Goal: Find contact information: Find contact information

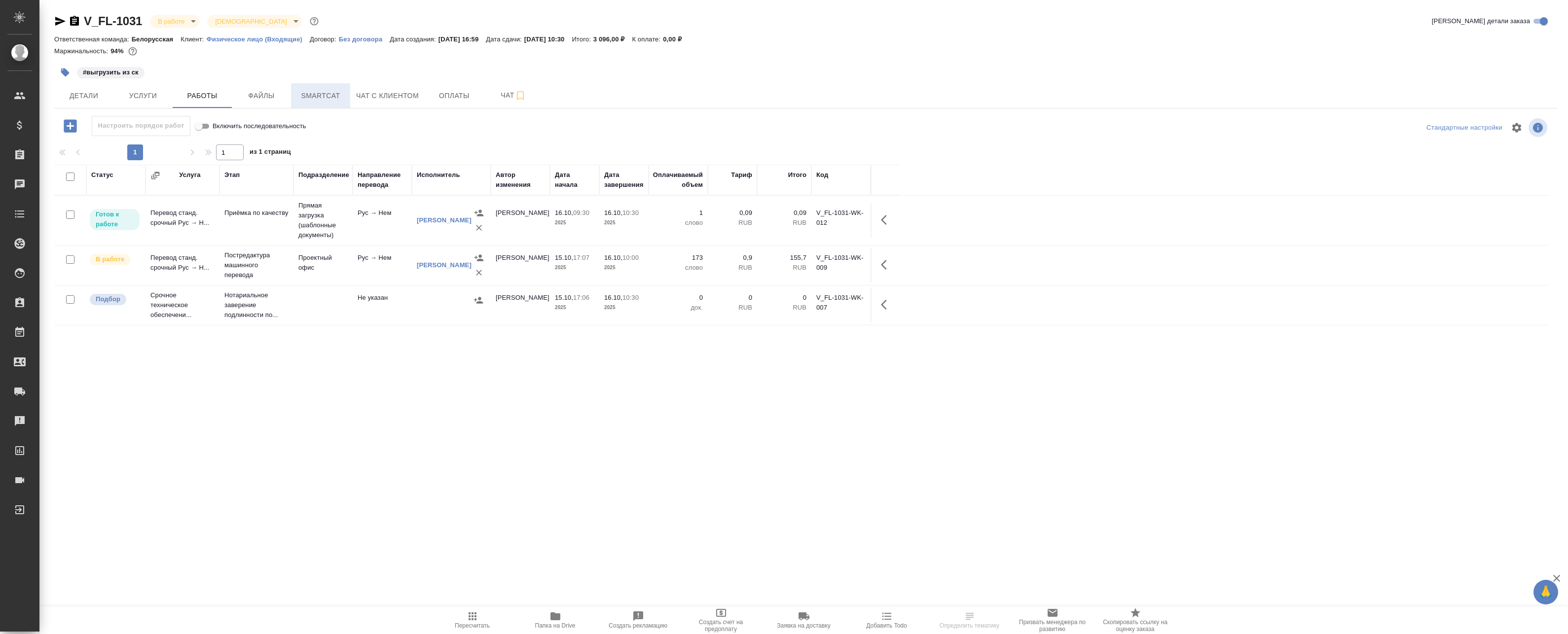
click at [336, 100] on span "Smartcat" at bounding box center [321, 96] width 47 height 12
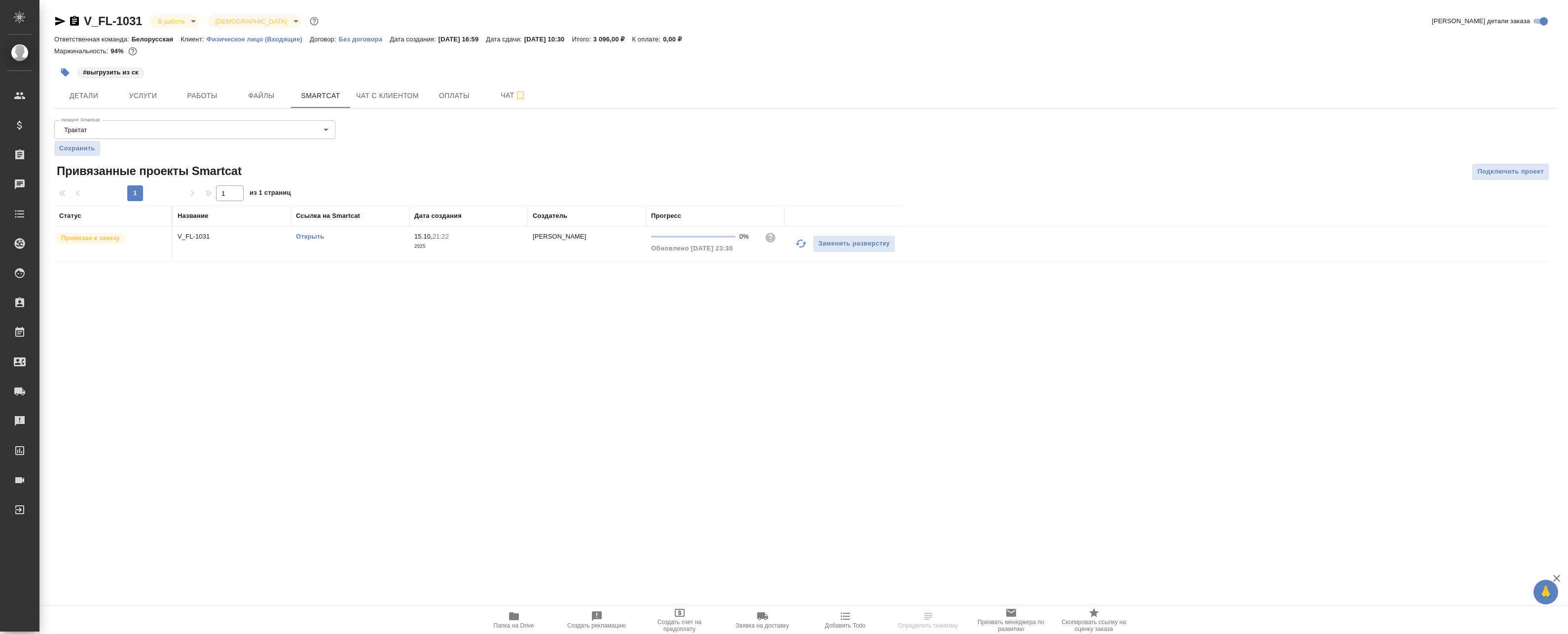
click at [801, 243] on icon "button" at bounding box center [800, 243] width 12 height 12
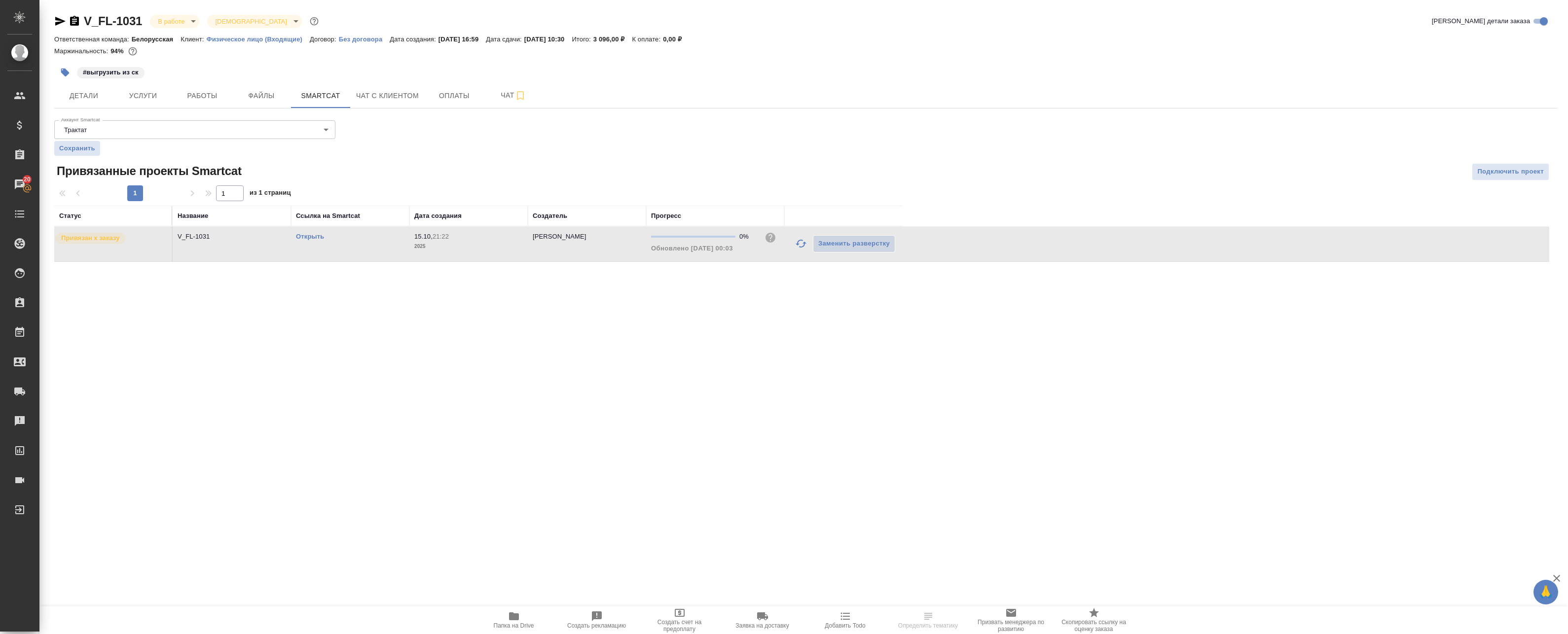
click at [317, 234] on link "Открыть" at bounding box center [310, 236] width 28 height 7
click at [200, 95] on span "Работы" at bounding box center [202, 96] width 47 height 12
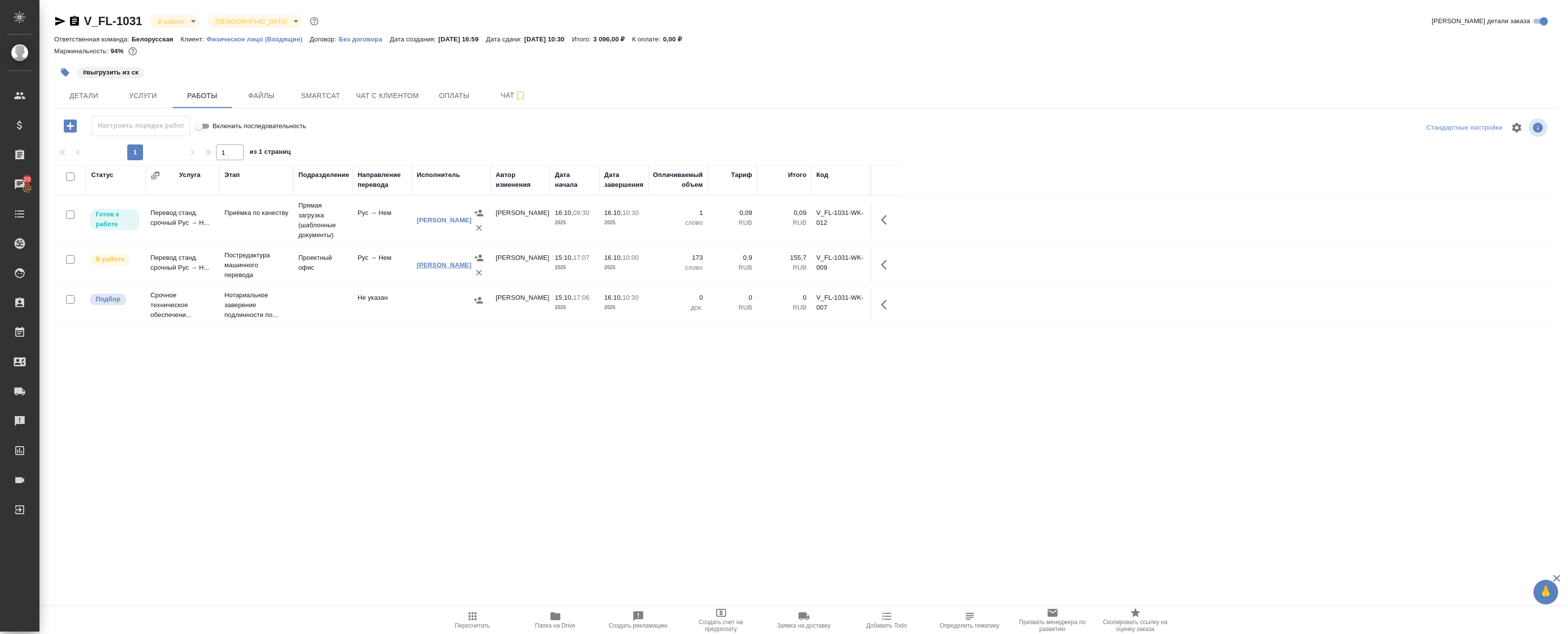
click at [433, 261] on link "[PERSON_NAME]" at bounding box center [444, 265] width 55 height 7
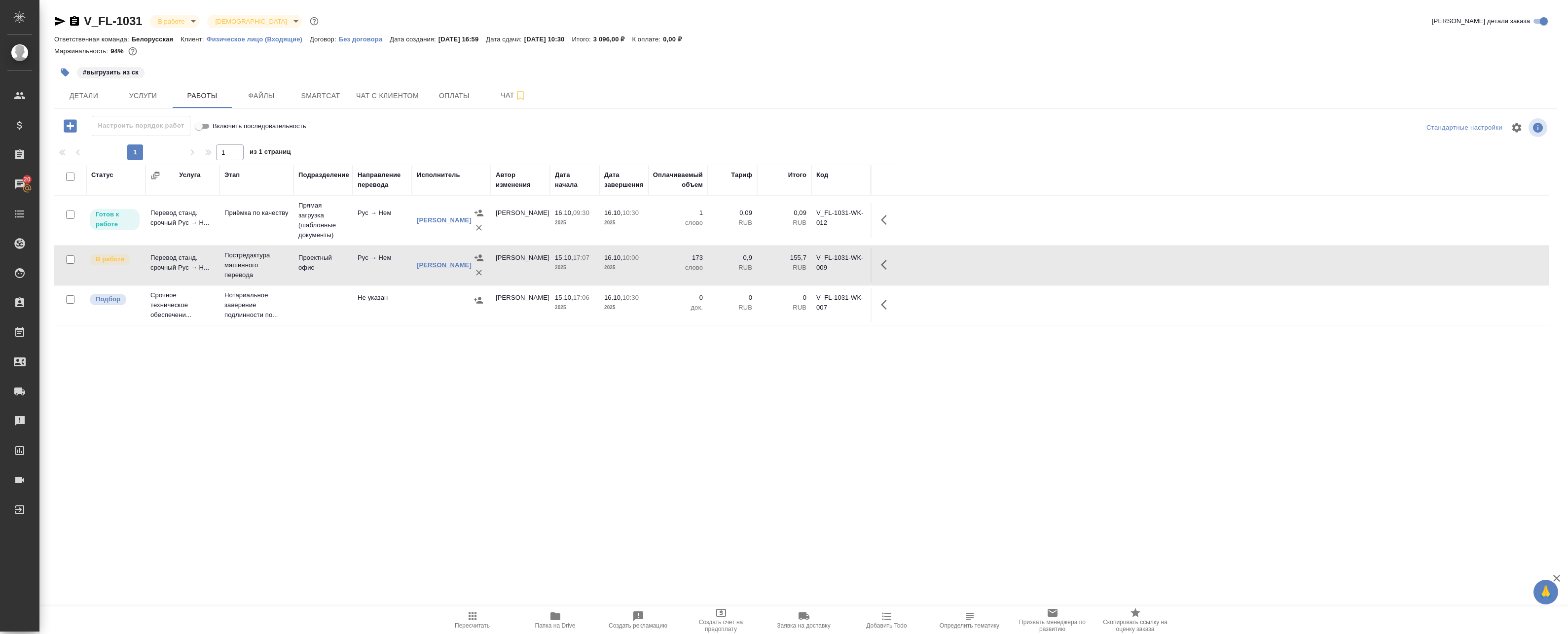
click at [440, 261] on link "[PERSON_NAME]" at bounding box center [444, 265] width 55 height 7
click at [93, 94] on span "Детали" at bounding box center [84, 96] width 47 height 12
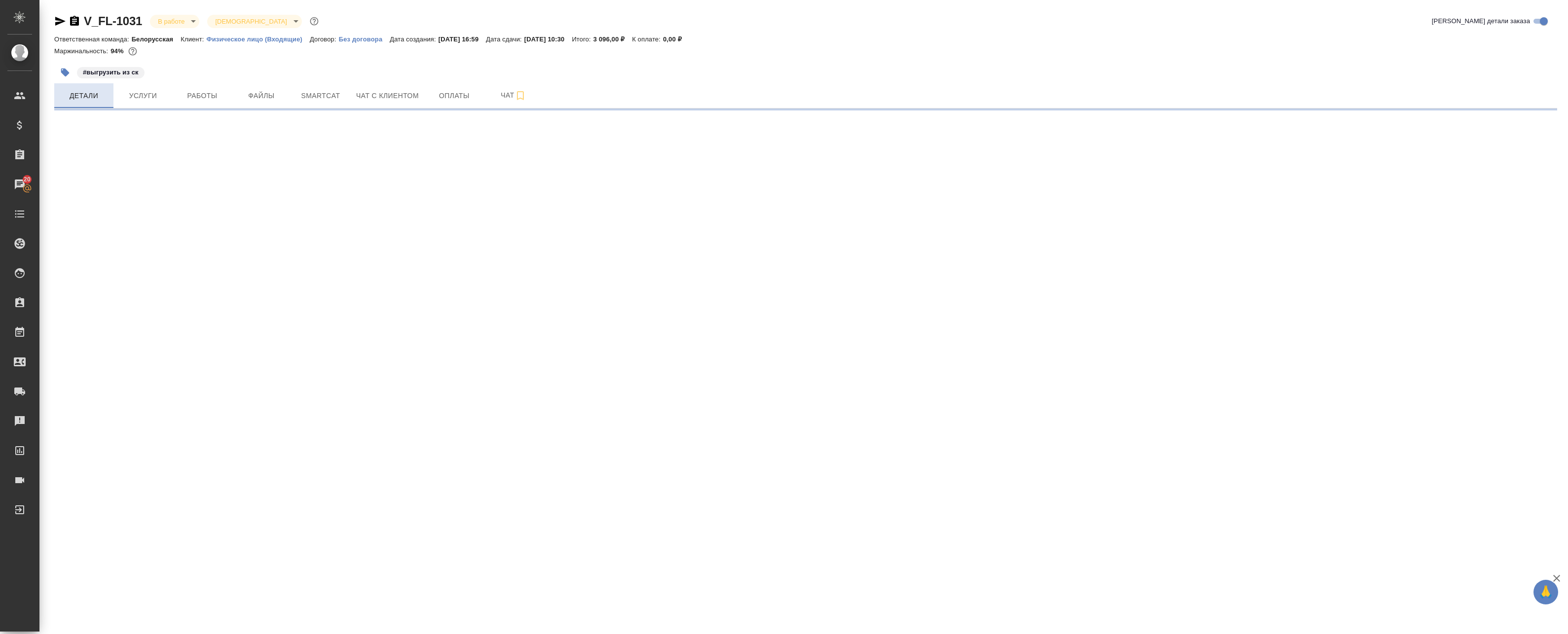
select select "RU"
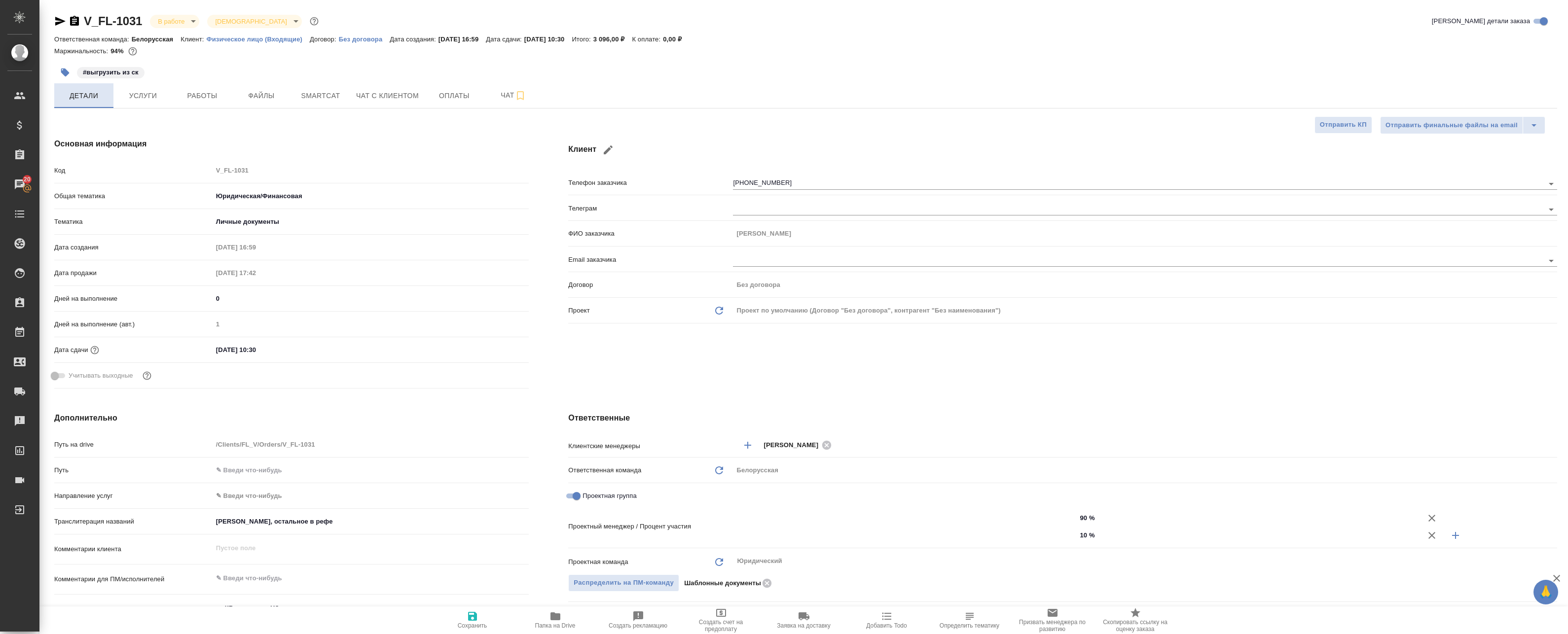
type textarea "x"
type input "[PERSON_NAME]"
type input "Газизов Ринат"
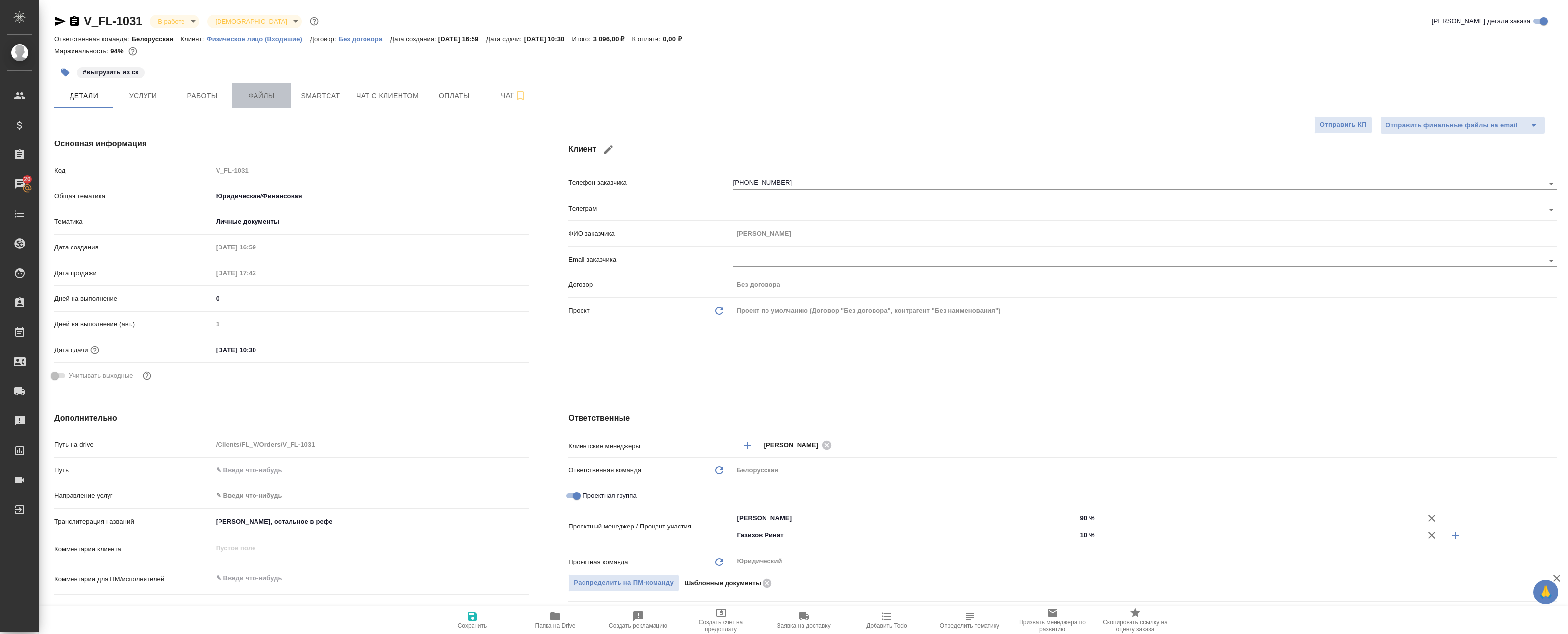
click at [264, 101] on span "Файлы" at bounding box center [262, 96] width 47 height 12
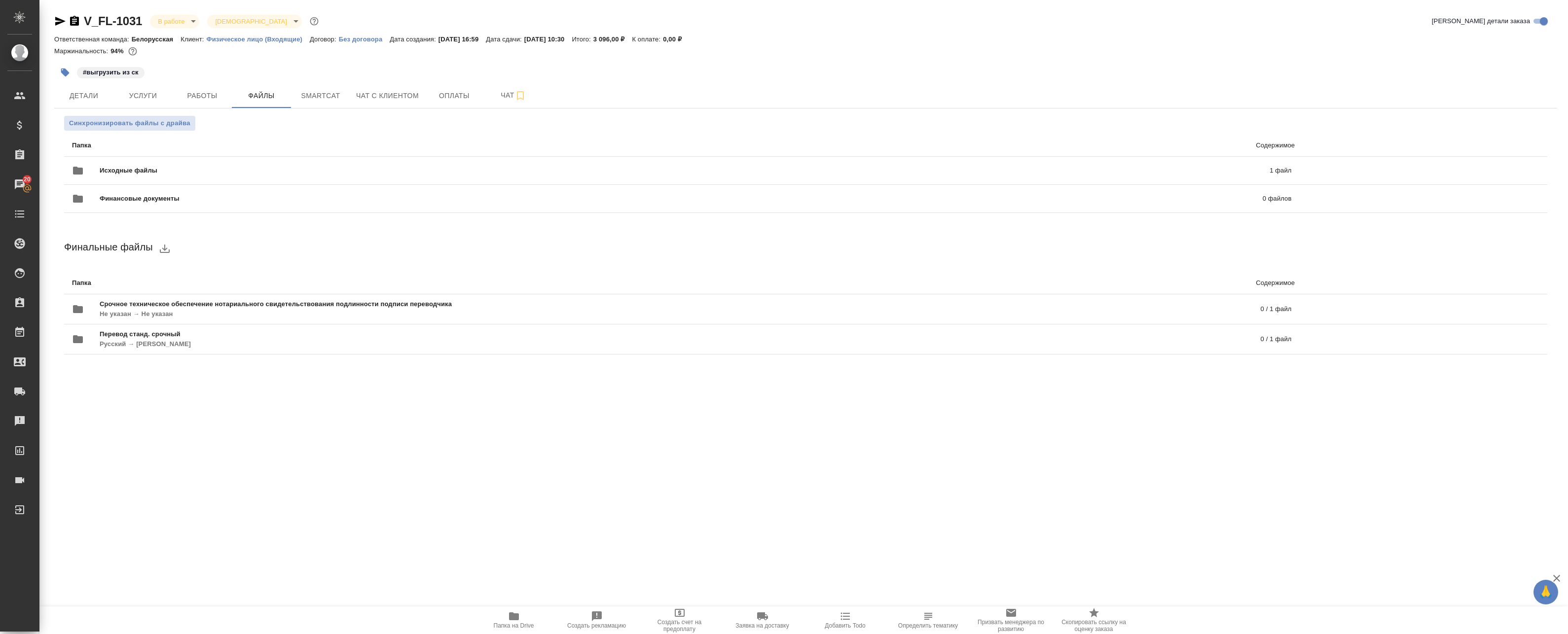
click at [513, 615] on icon "button" at bounding box center [514, 616] width 10 height 8
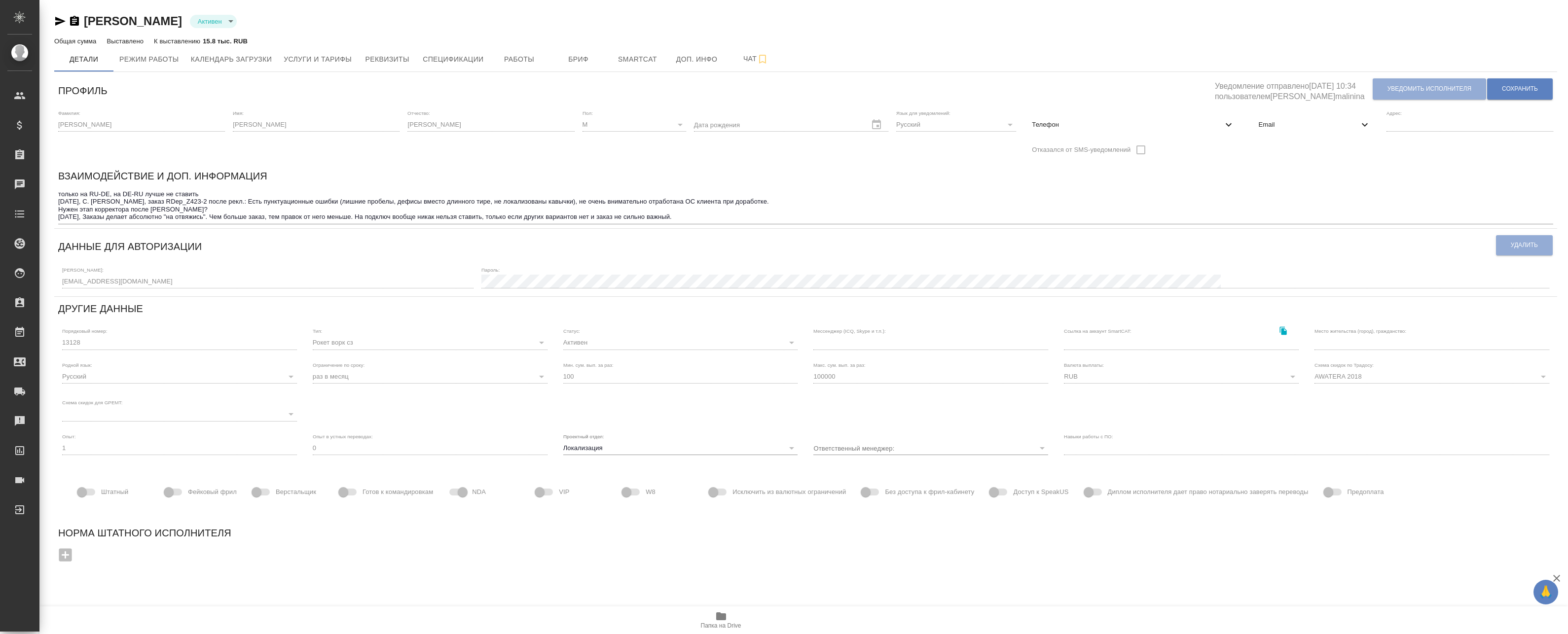
click at [1289, 126] on span "Email" at bounding box center [1308, 125] width 100 height 10
